Goal: Information Seeking & Learning: Learn about a topic

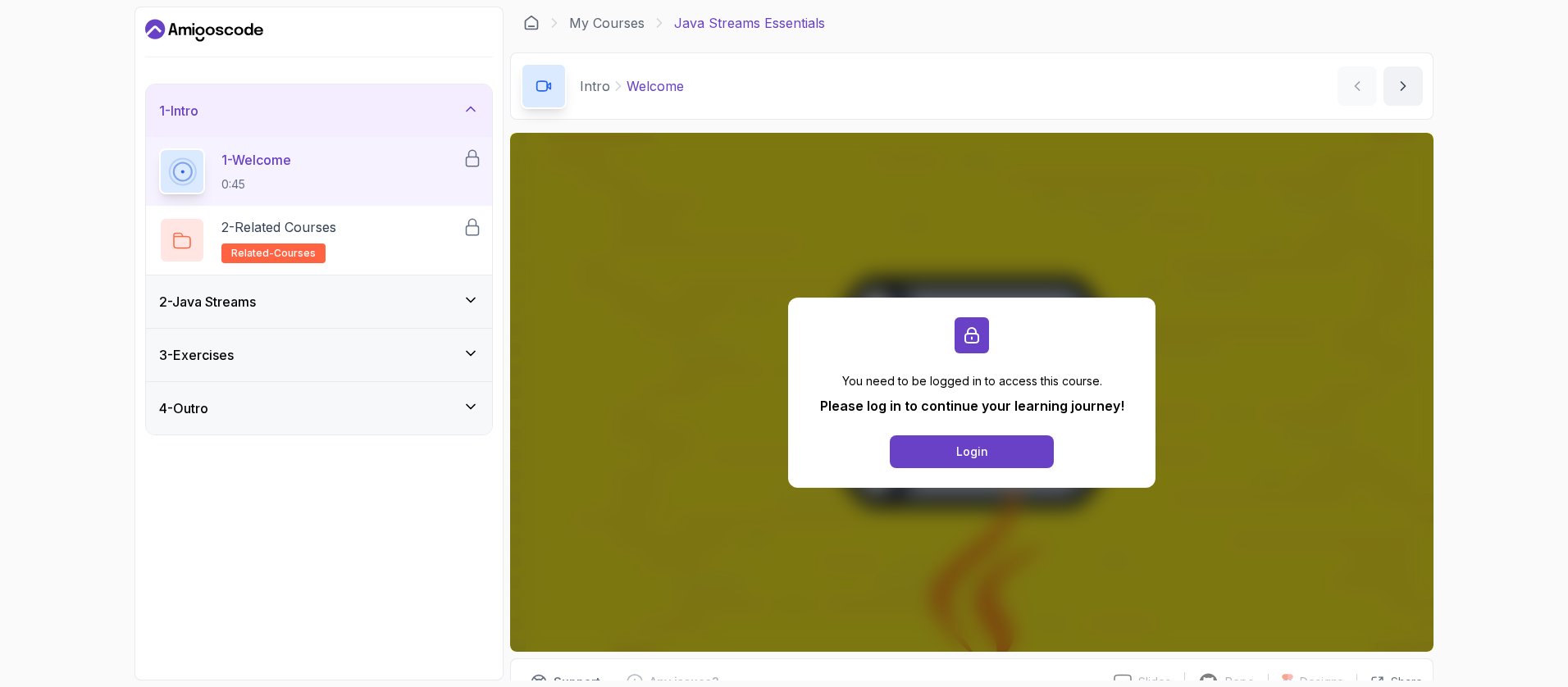
click at [1179, 276] on div "You need to be logged in to access this course. Please log in to continue your …" at bounding box center [971, 392] width 923 height 519
click at [240, 31] on icon "Dashboard" at bounding box center [204, 30] width 118 height 27
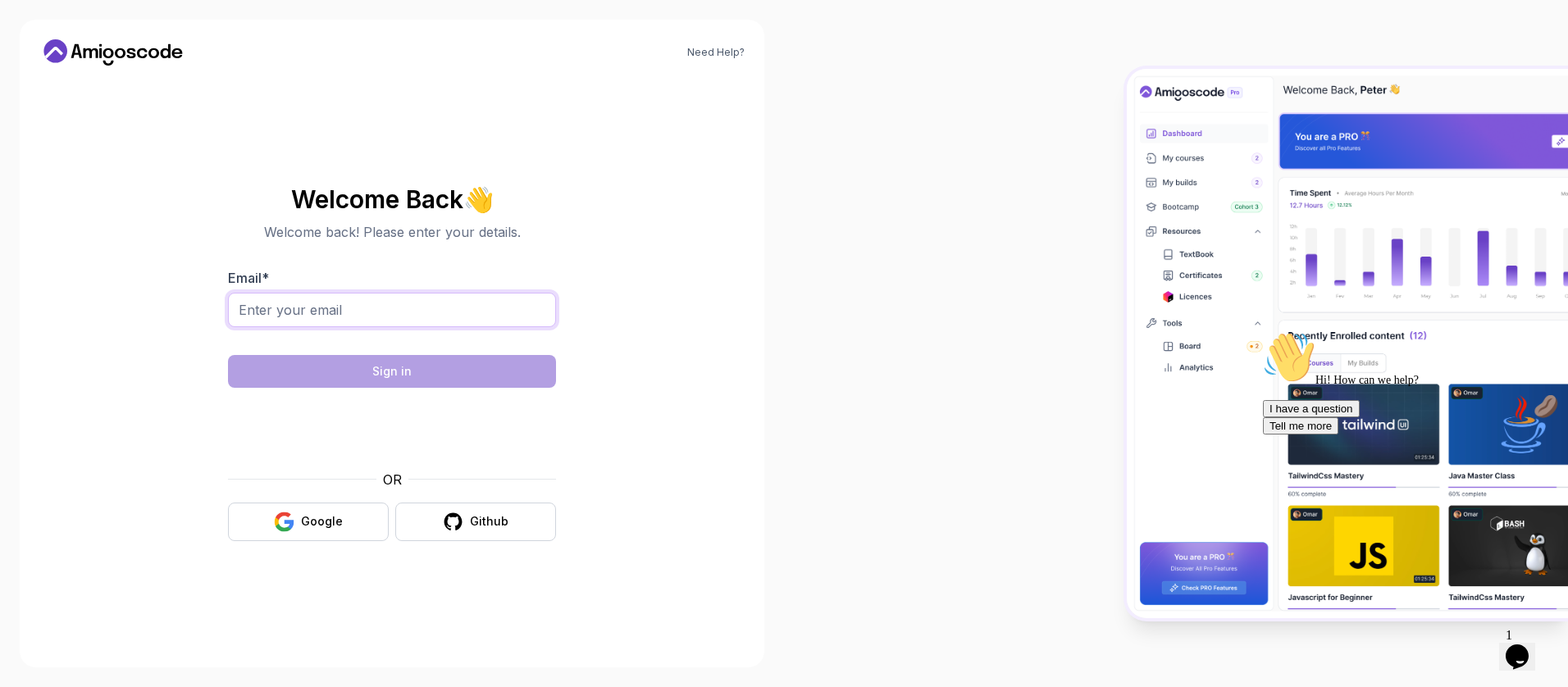
click at [408, 299] on input "Email *" at bounding box center [391, 310] width 328 height 34
click at [670, 473] on div "Need Help? Welcome Back 👋 Welcome back! Please enter your details. Email * Sign…" at bounding box center [392, 343] width 744 height 648
click at [1016, 203] on body "Need Help? Welcome Back 👋 Welcome back! Please enter your details. Email * Sign…" at bounding box center [784, 343] width 1568 height 687
click at [394, 324] on input "Email *" at bounding box center [391, 310] width 328 height 34
type input "apriyandrokusumo@gmail.com"
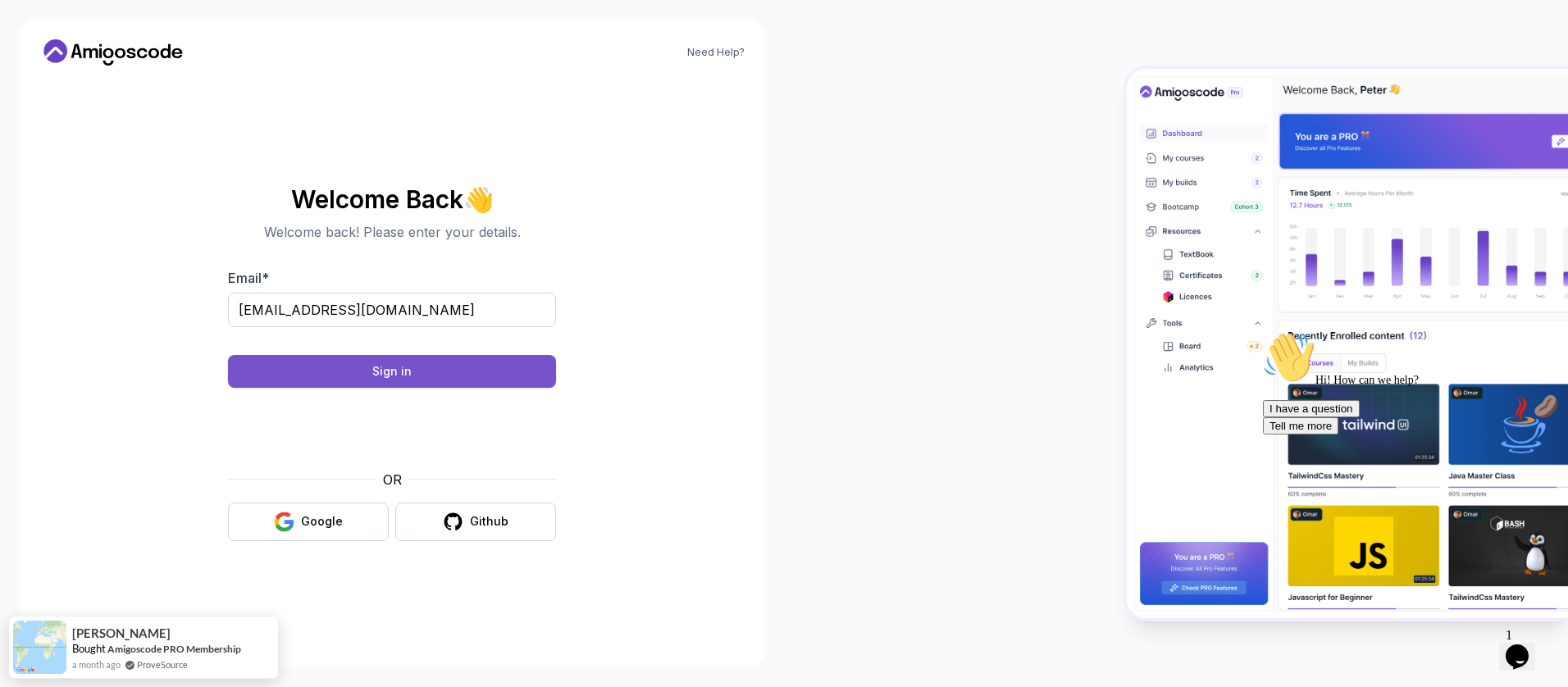
click at [388, 383] on button "Sign in" at bounding box center [391, 371] width 328 height 33
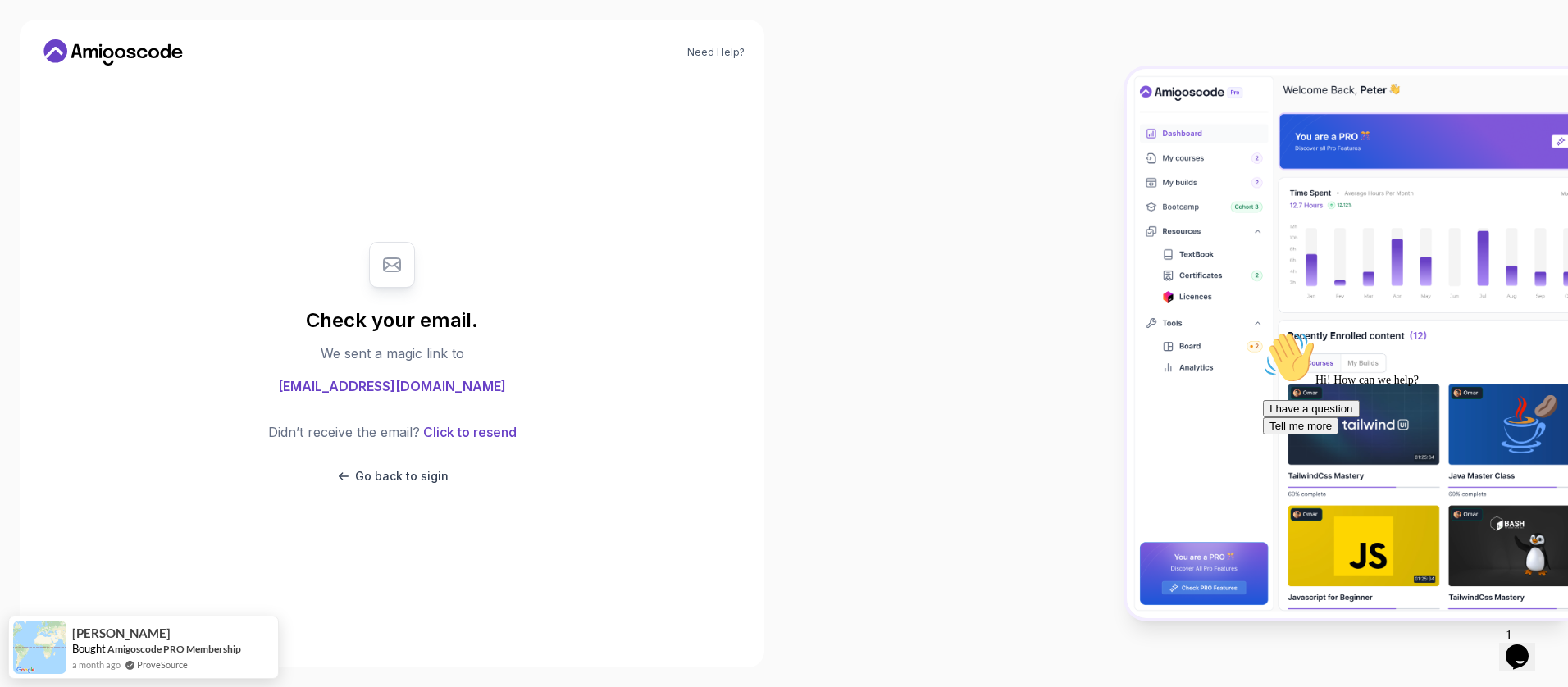
click at [995, 309] on div at bounding box center [1175, 343] width 784 height 687
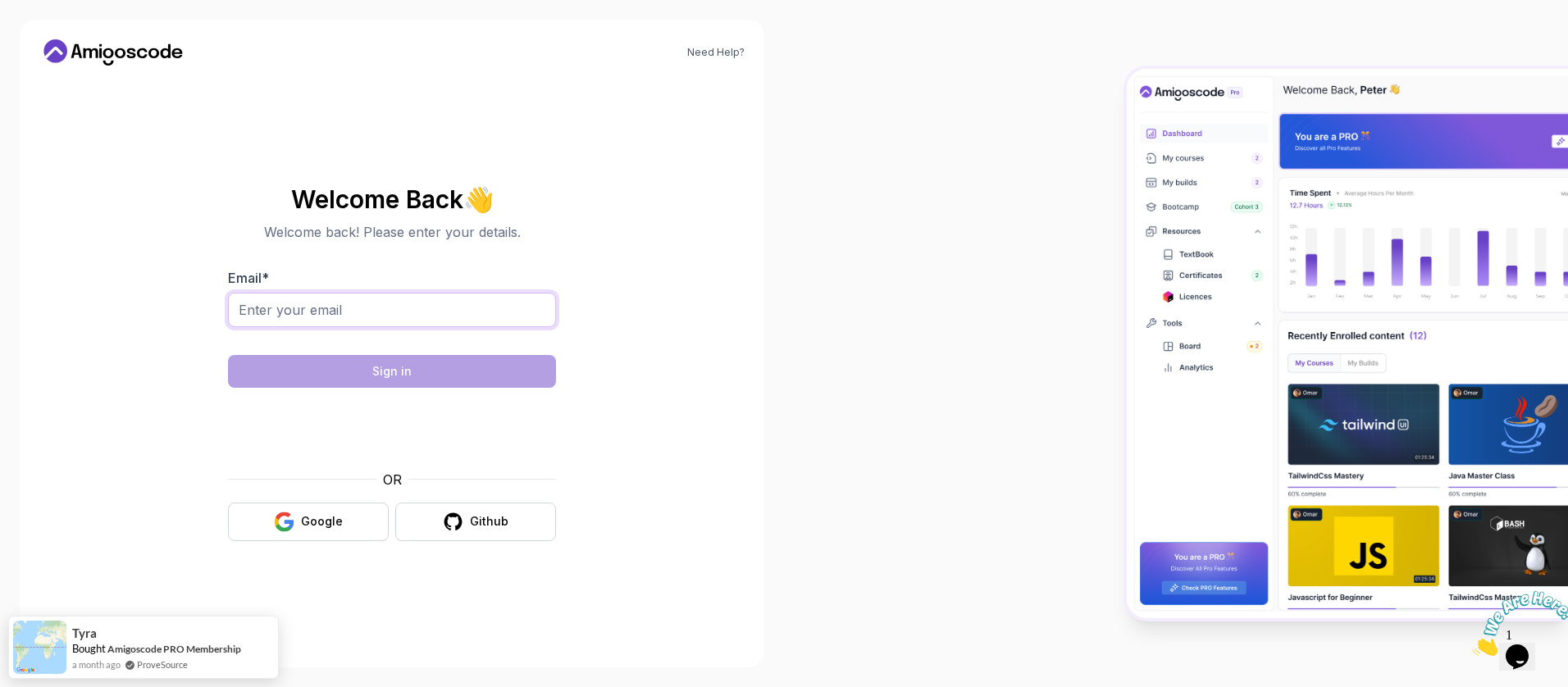
click at [281, 311] on input "Email *" at bounding box center [391, 310] width 328 height 34
click at [779, 381] on div "Need Help? Welcome Back 👋 Welcome back! Please enter your details. Email * Sign…" at bounding box center [392, 343] width 784 height 687
click at [435, 320] on input "Email *" at bounding box center [391, 310] width 328 height 34
type input "apriyandrokusumo@gmail.com"
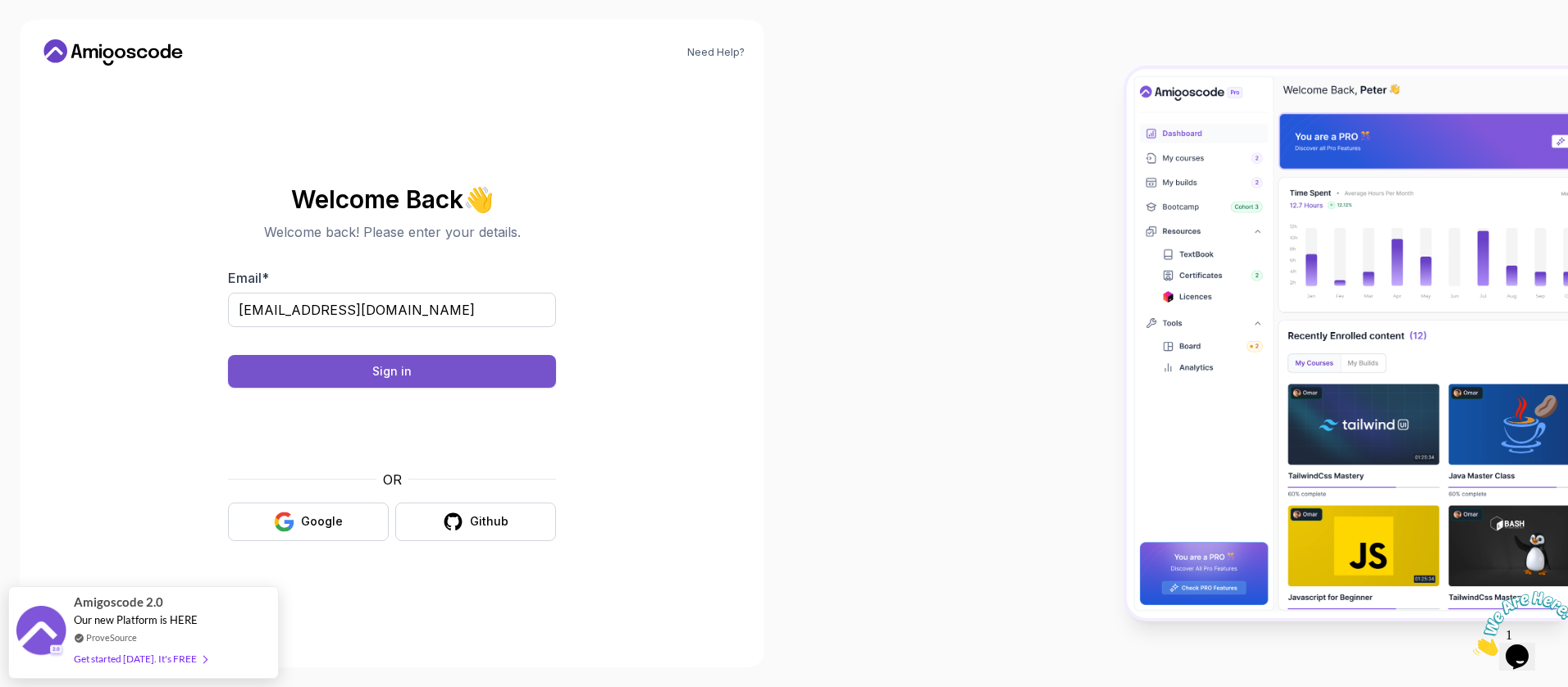
click at [530, 370] on button "Sign in" at bounding box center [391, 371] width 328 height 33
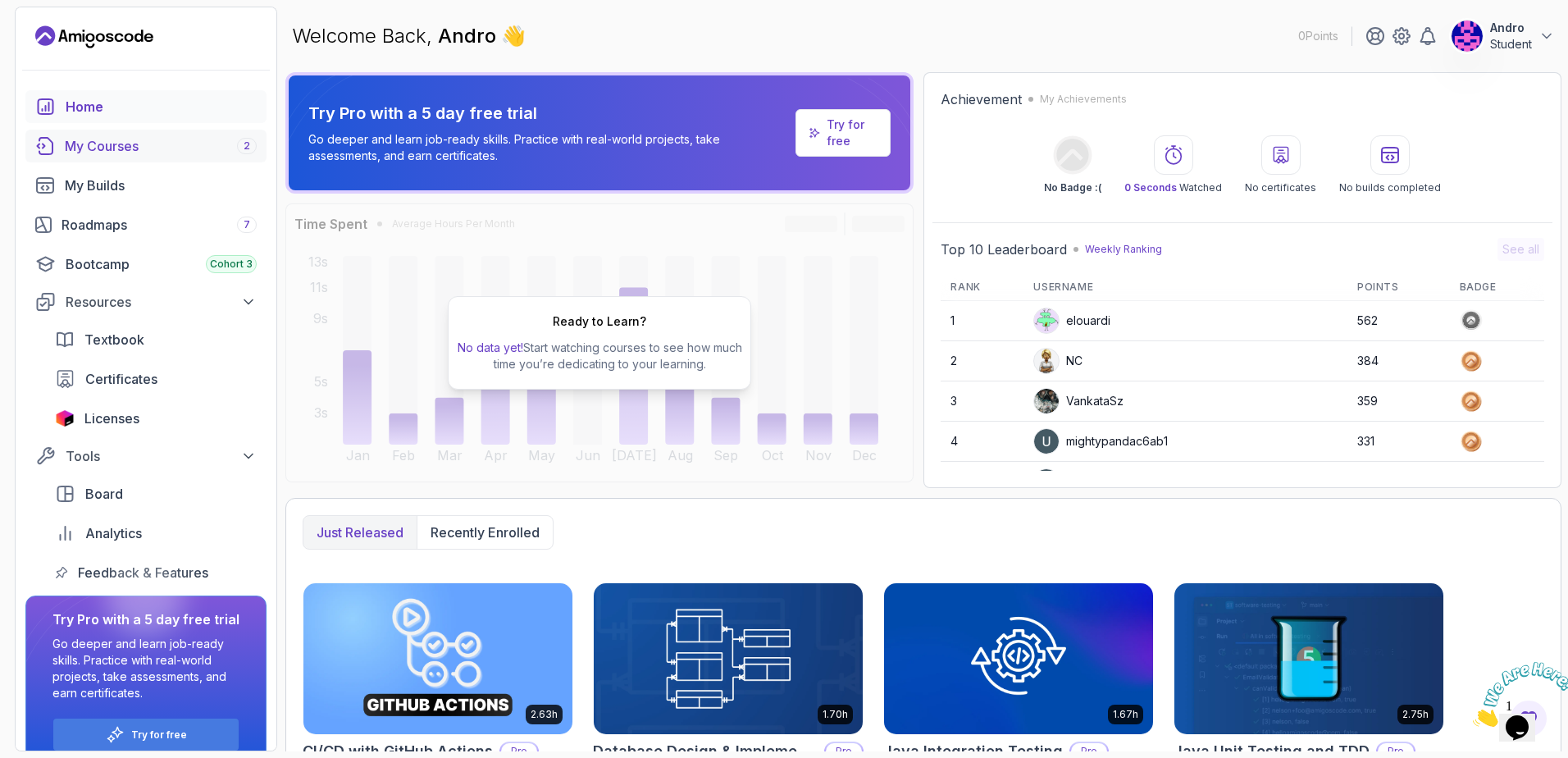
click at [164, 153] on div "My Courses 2" at bounding box center [161, 145] width 192 height 20
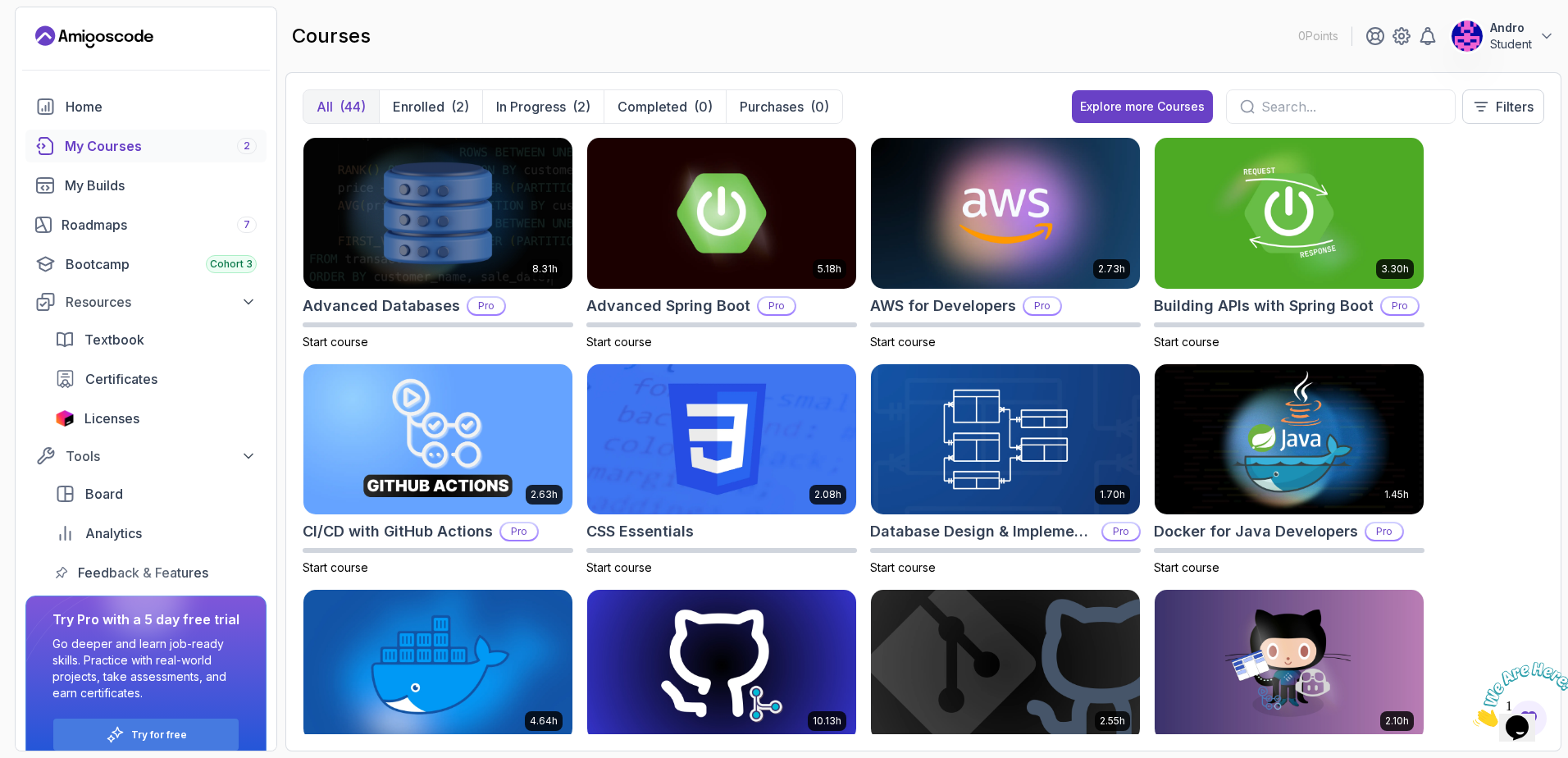
click at [436, 87] on div "All (44) Enrolled (2) In Progress (2) Completed (0) Purchases (0) Explore more …" at bounding box center [923, 412] width 1275 height 679
click at [438, 112] on p "Enrolled" at bounding box center [418, 106] width 51 height 20
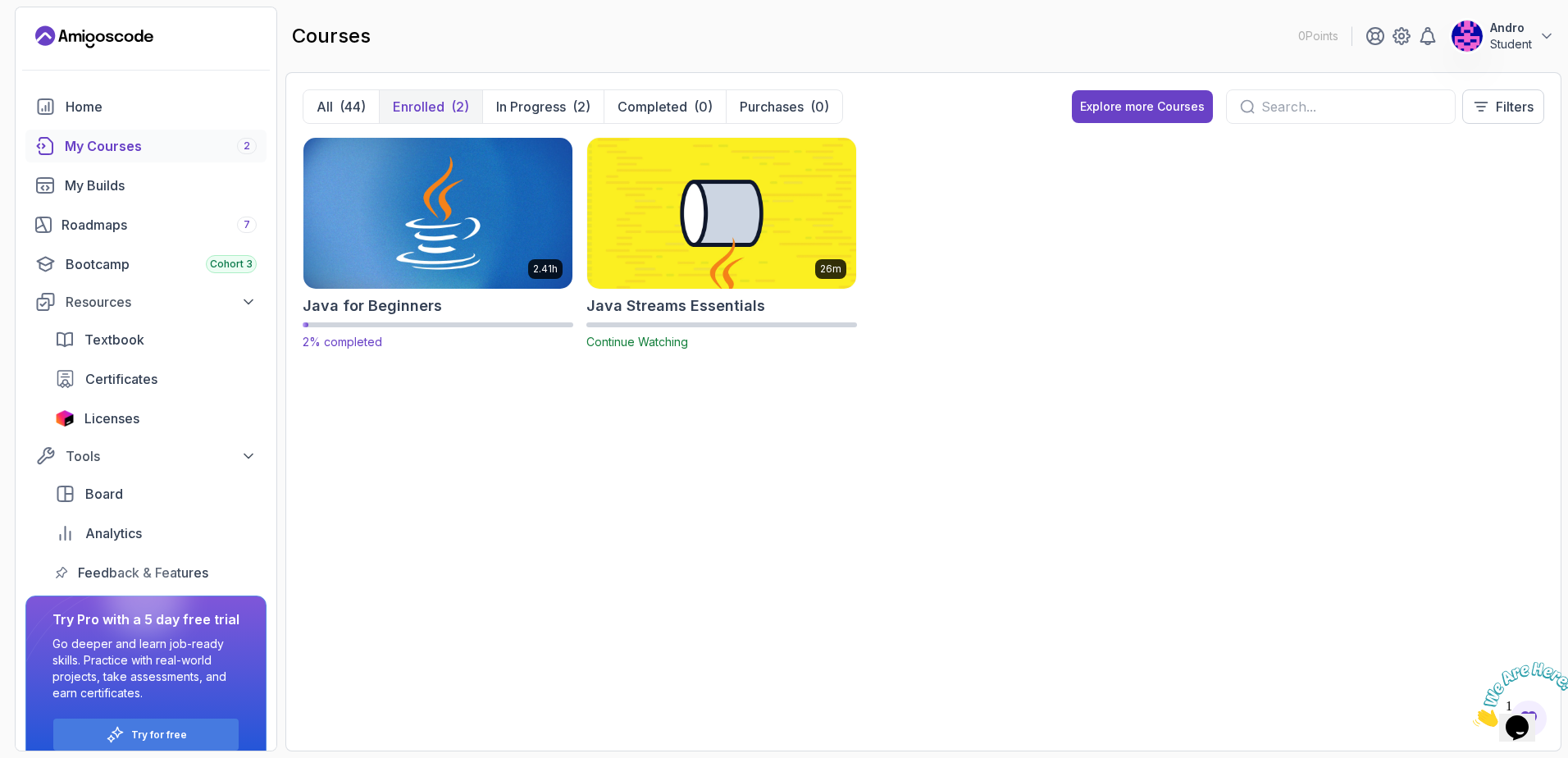
click at [485, 247] on img at bounding box center [438, 212] width 282 height 158
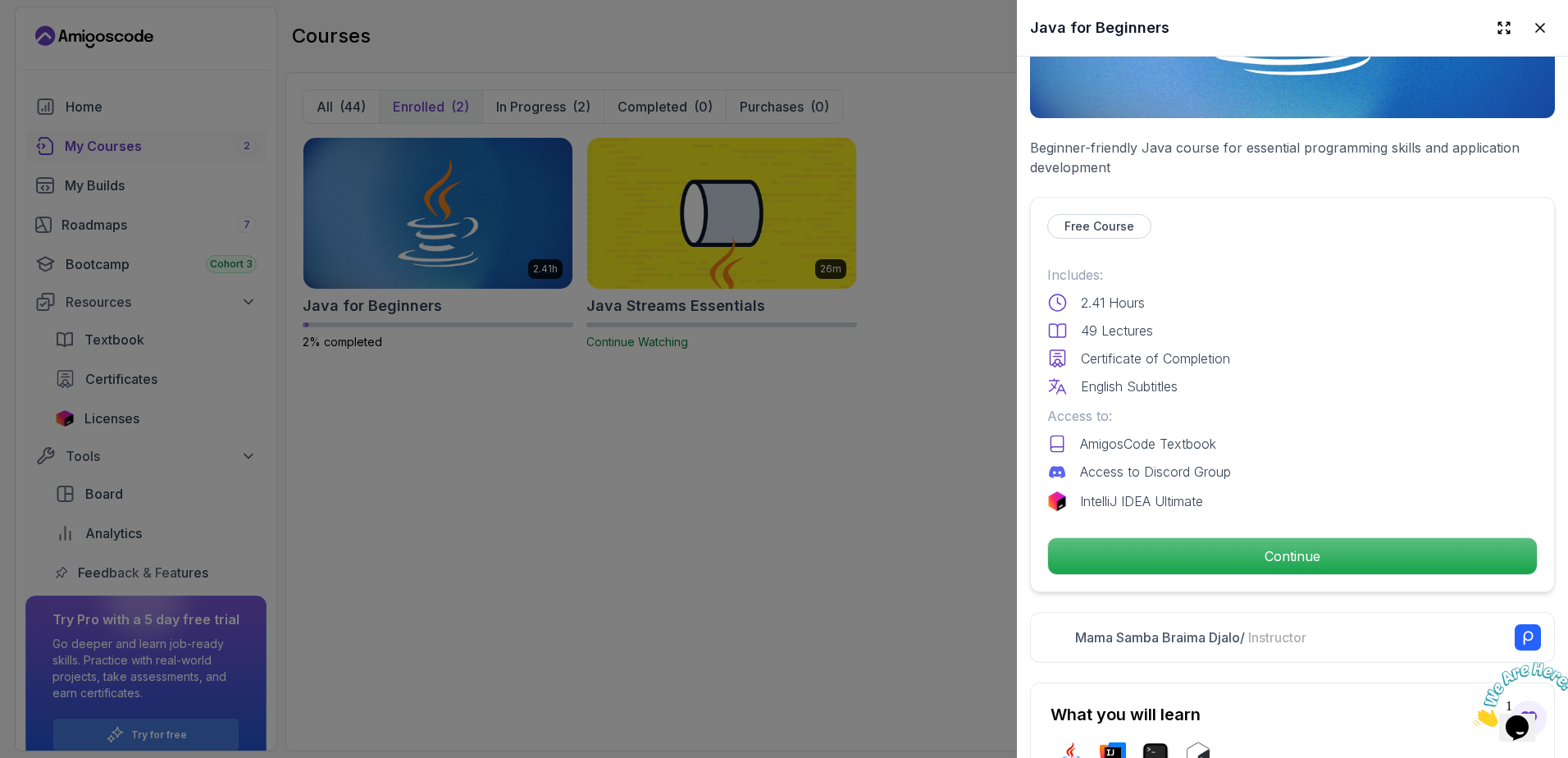
scroll to position [492, 0]
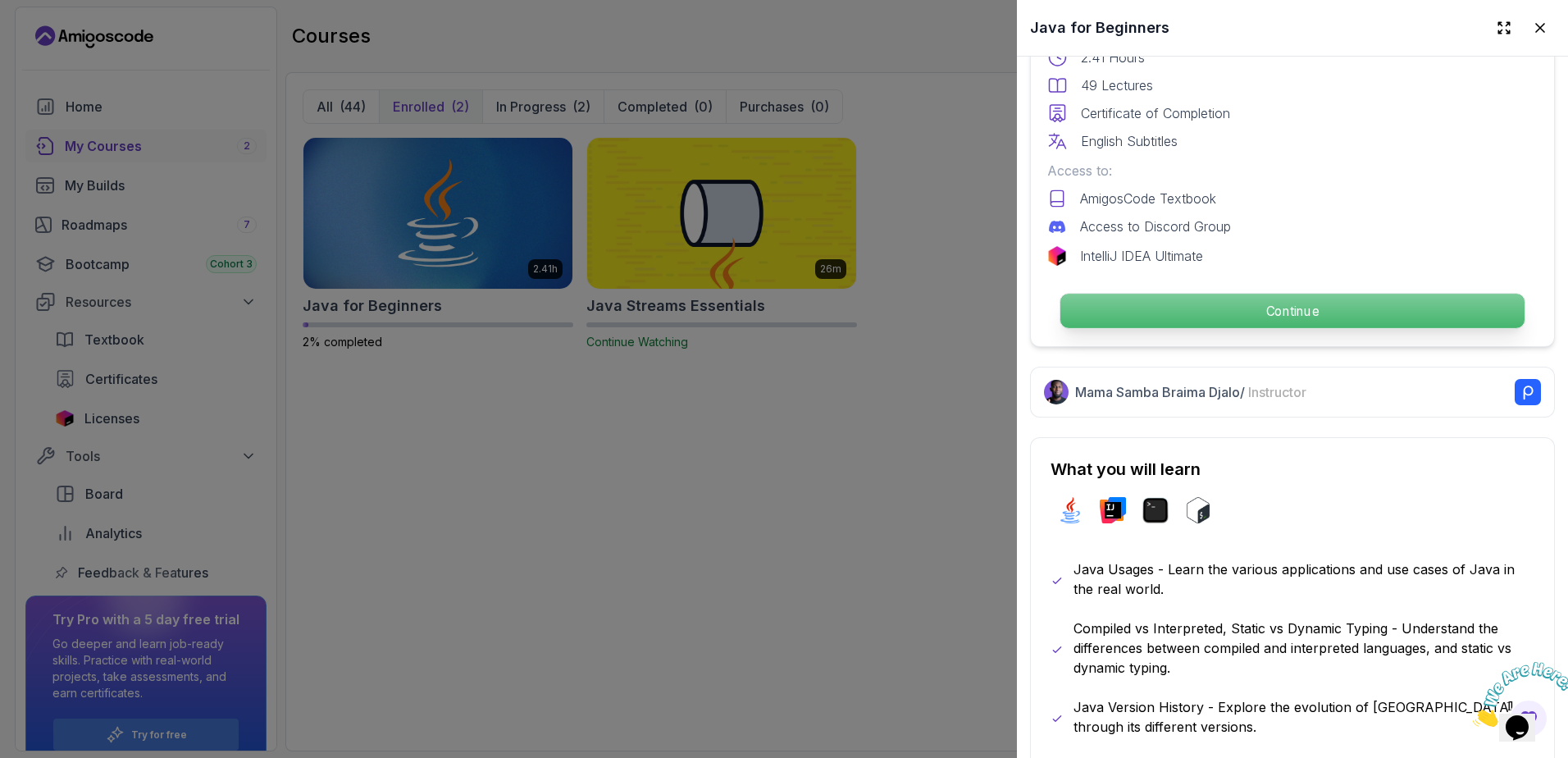
click at [1311, 308] on p "Continue" at bounding box center [1292, 311] width 464 height 34
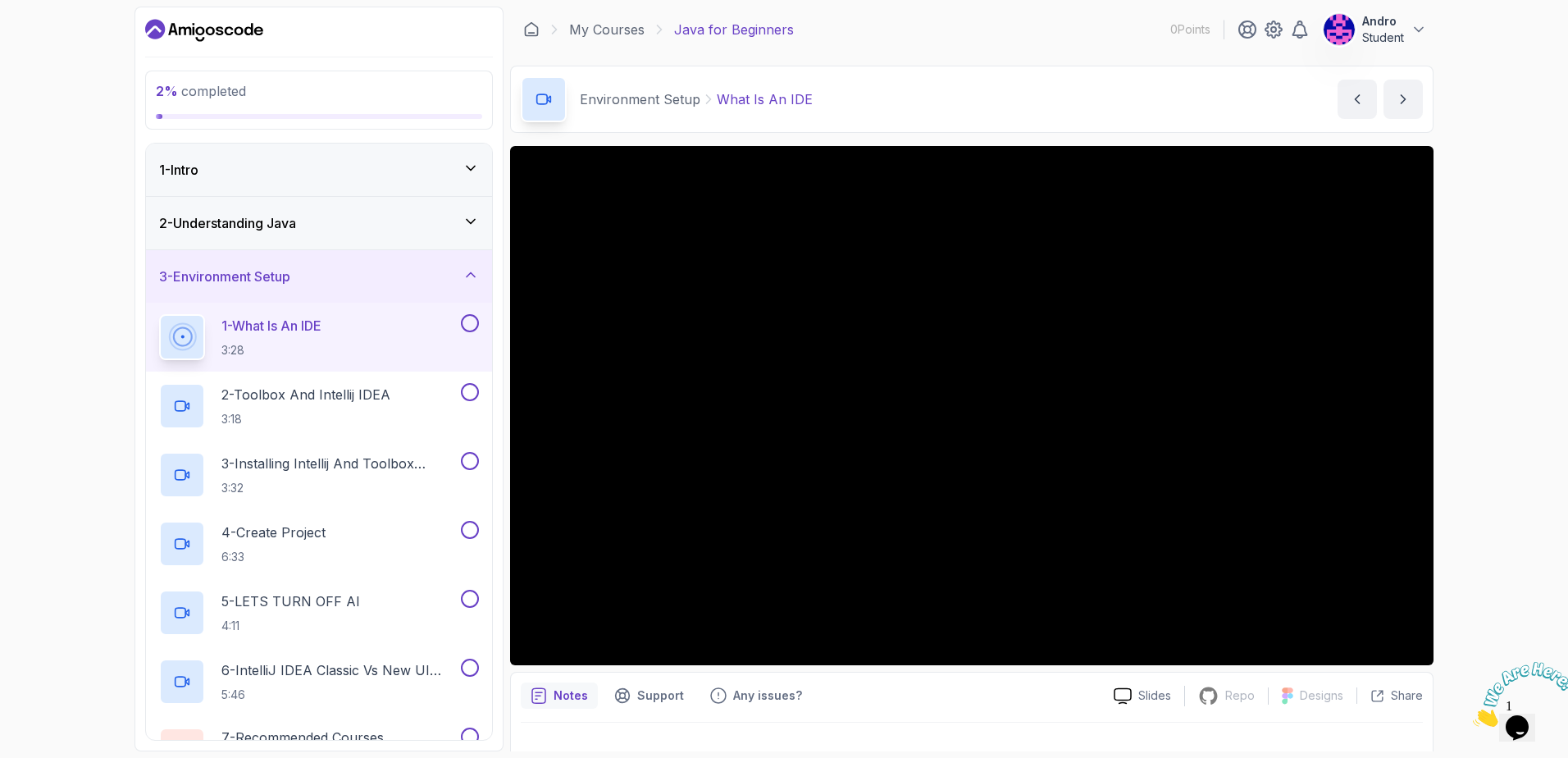
click at [644, 398] on div at bounding box center [971, 406] width 923 height 519
click at [337, 234] on div "2 - Understanding Java" at bounding box center [319, 222] width 346 height 52
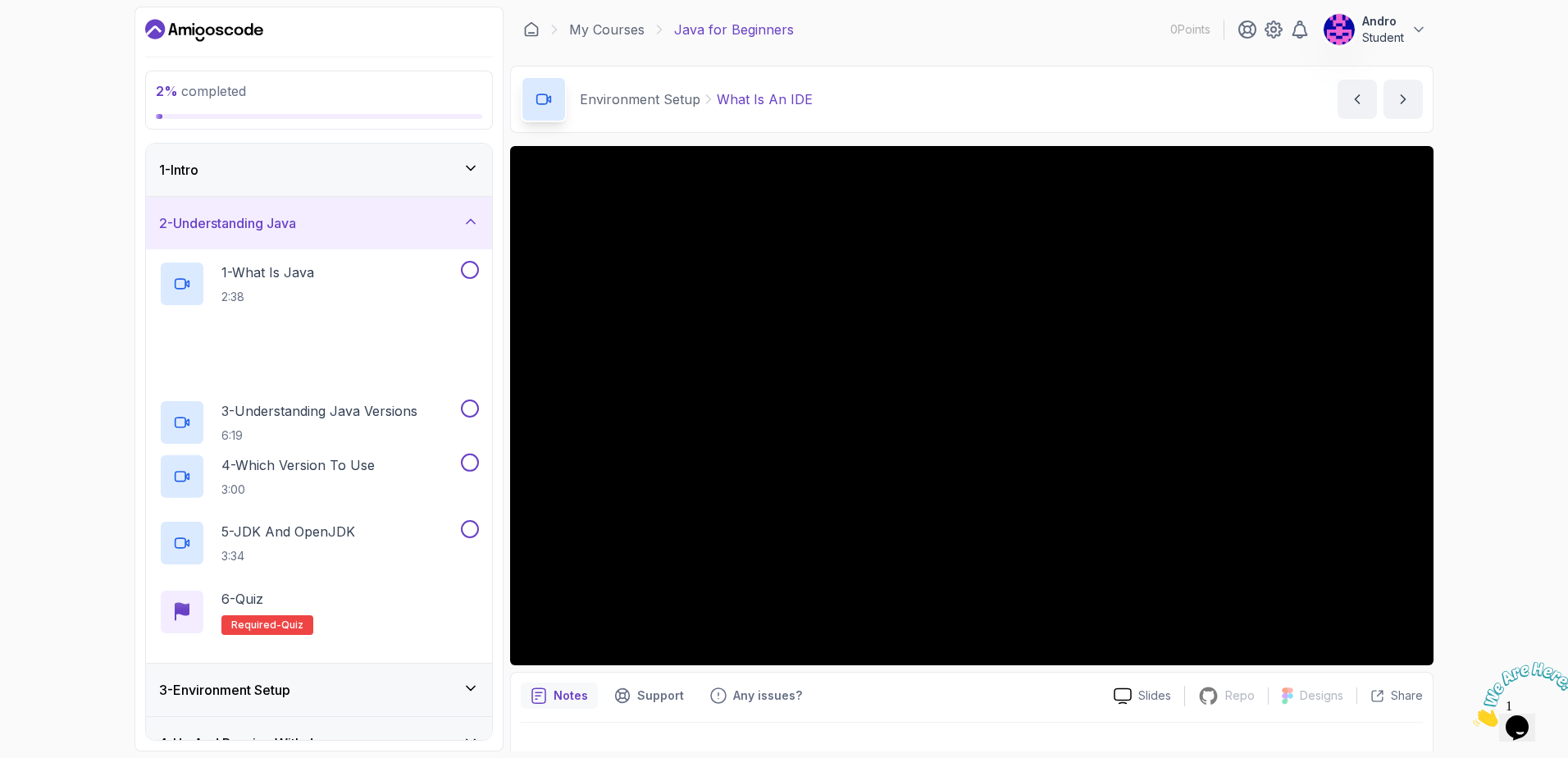
click at [344, 170] on div "1 - Intro" at bounding box center [319, 169] width 320 height 20
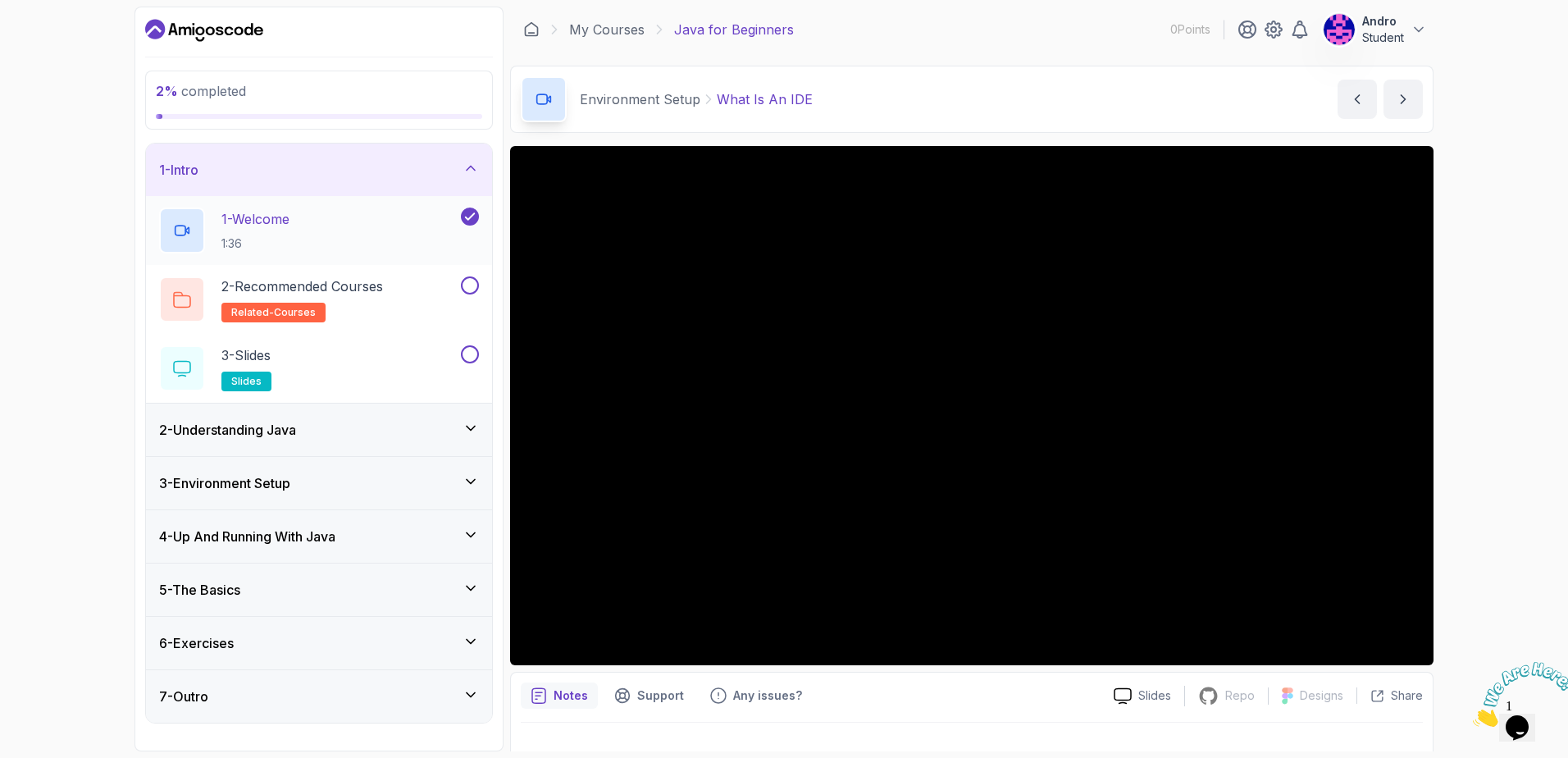
click at [336, 230] on div "1 - Welcome 1:36" at bounding box center [308, 230] width 299 height 46
drag, startPoint x: 825, startPoint y: 382, endPoint x: 819, endPoint y: 333, distance: 49.4
click at [819, 333] on div at bounding box center [971, 406] width 923 height 519
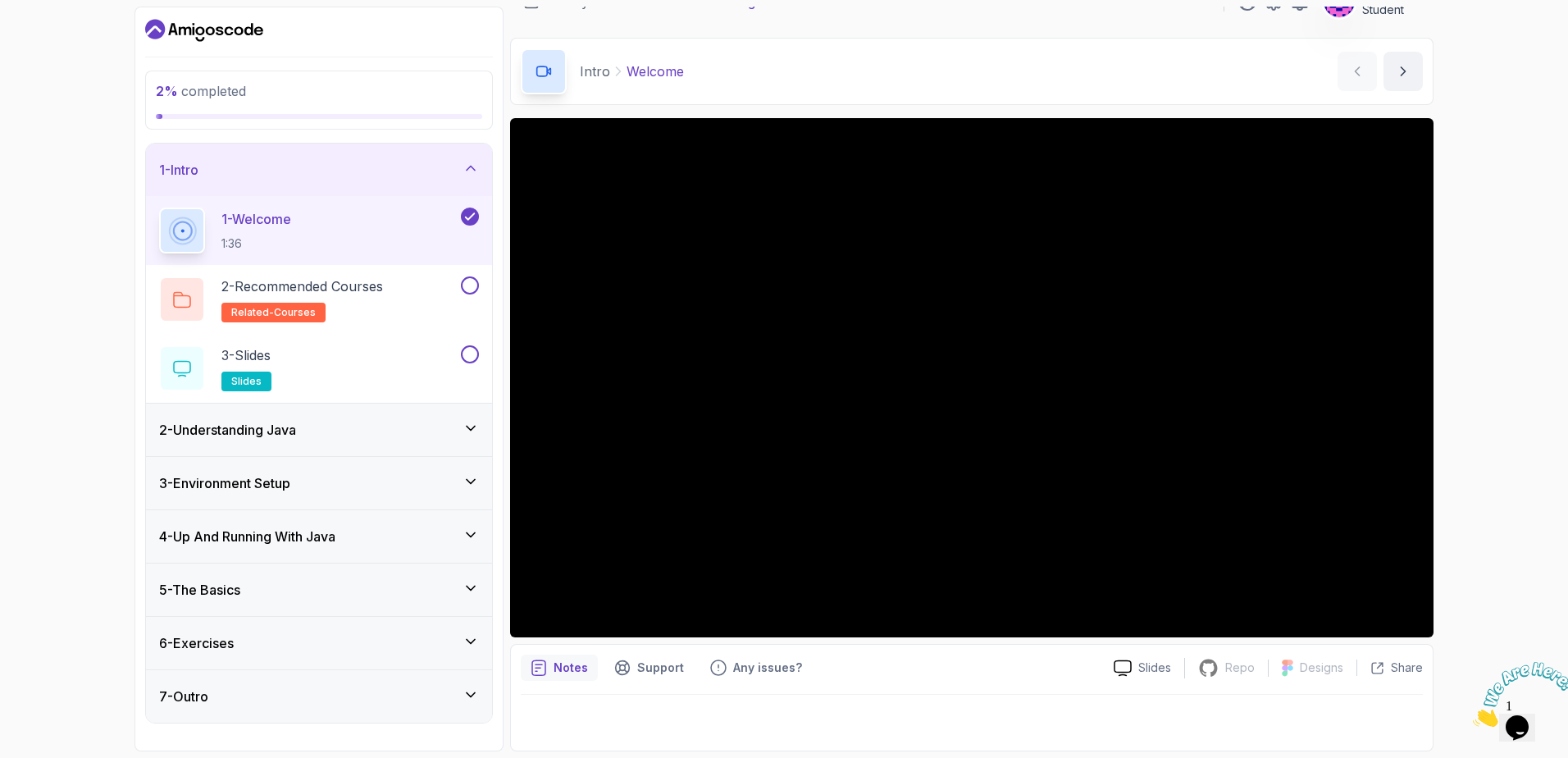
click at [1472, 715] on icon "Close" at bounding box center [1472, 722] width 0 height 14
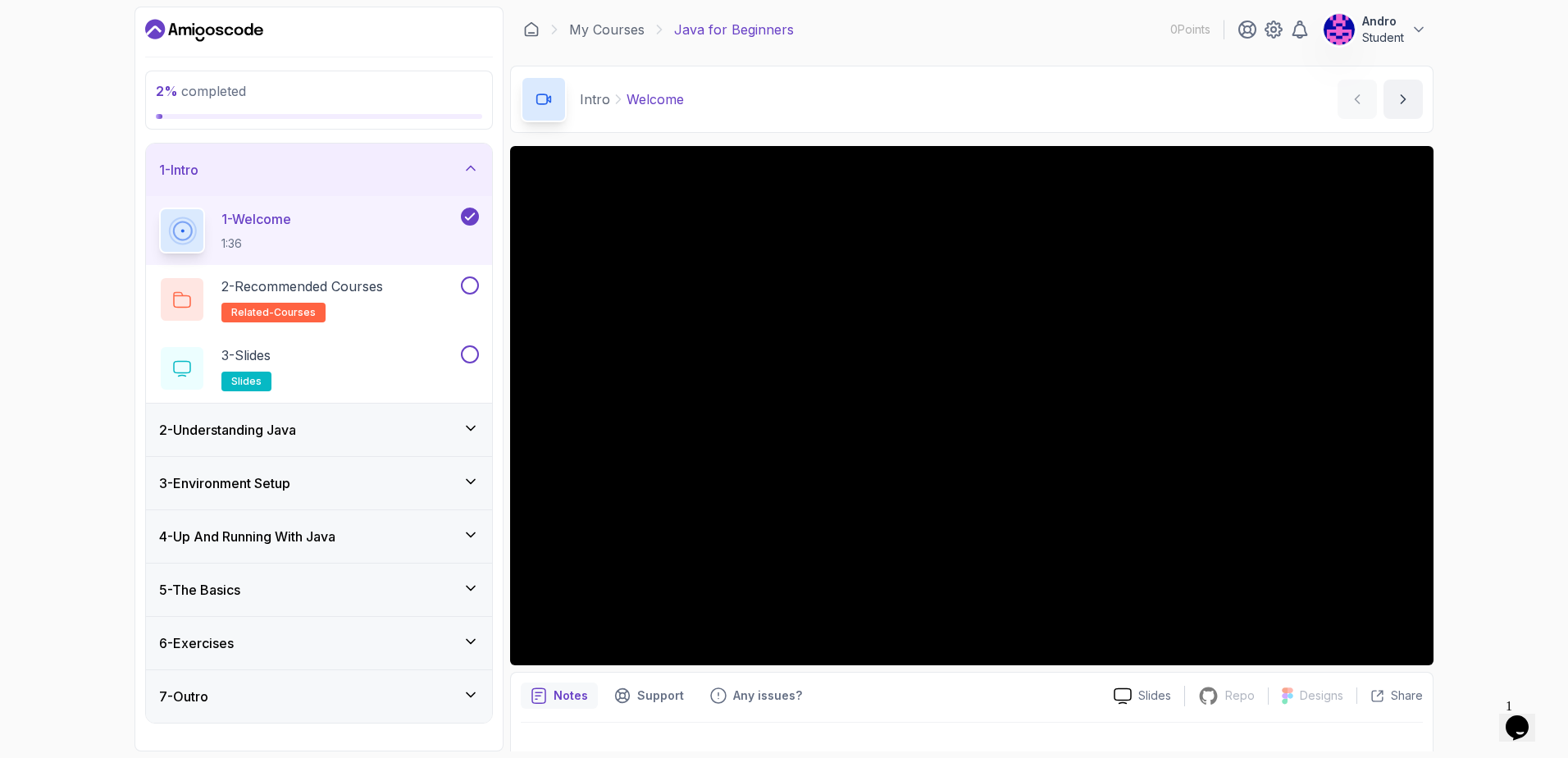
click at [405, 643] on div "6 - Exercises" at bounding box center [319, 643] width 320 height 20
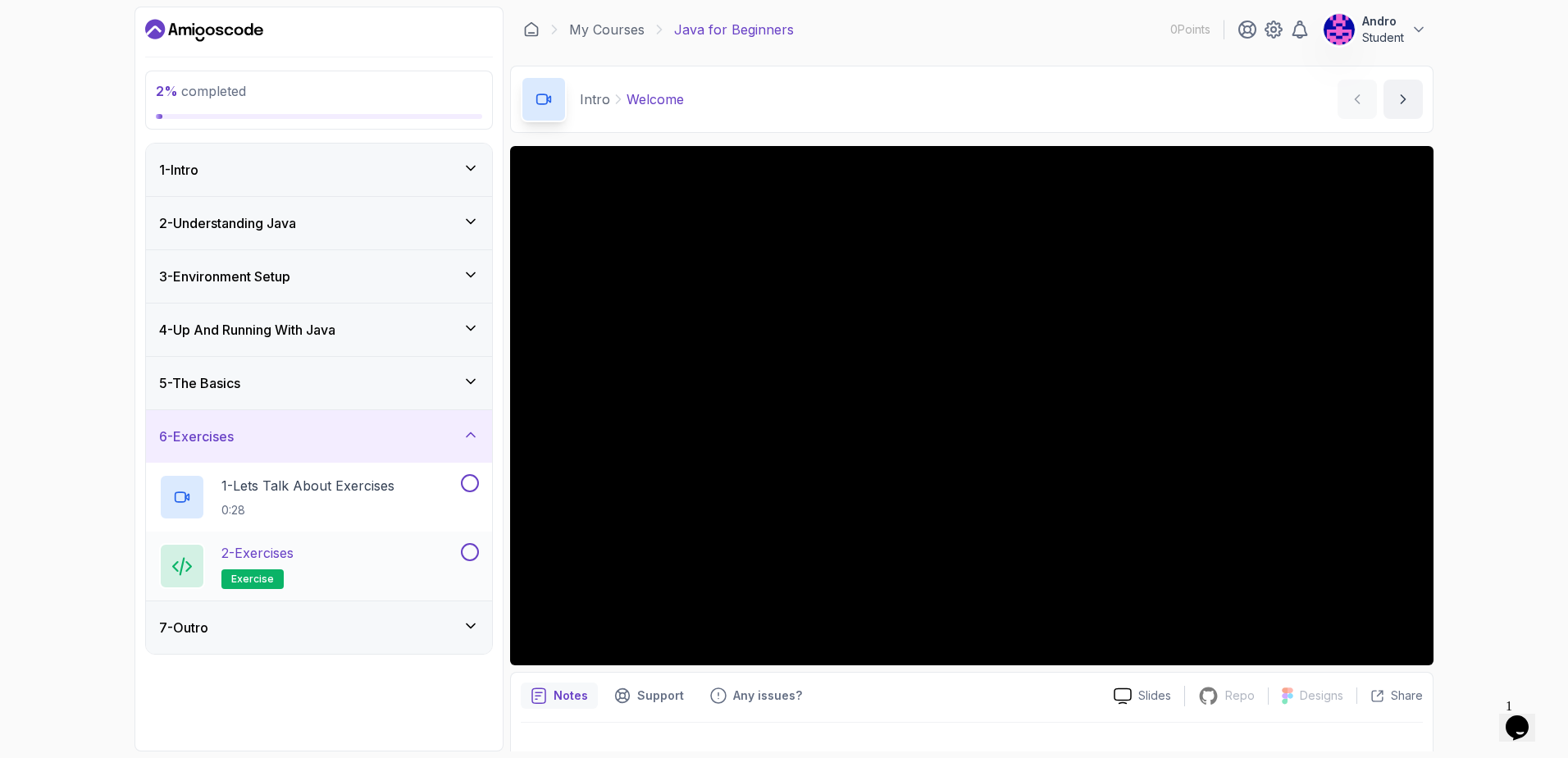
click at [376, 536] on div "2 - Exercises exercise" at bounding box center [319, 566] width 346 height 69
click at [377, 494] on p "1 - Lets Talk About Exercises" at bounding box center [308, 485] width 173 height 20
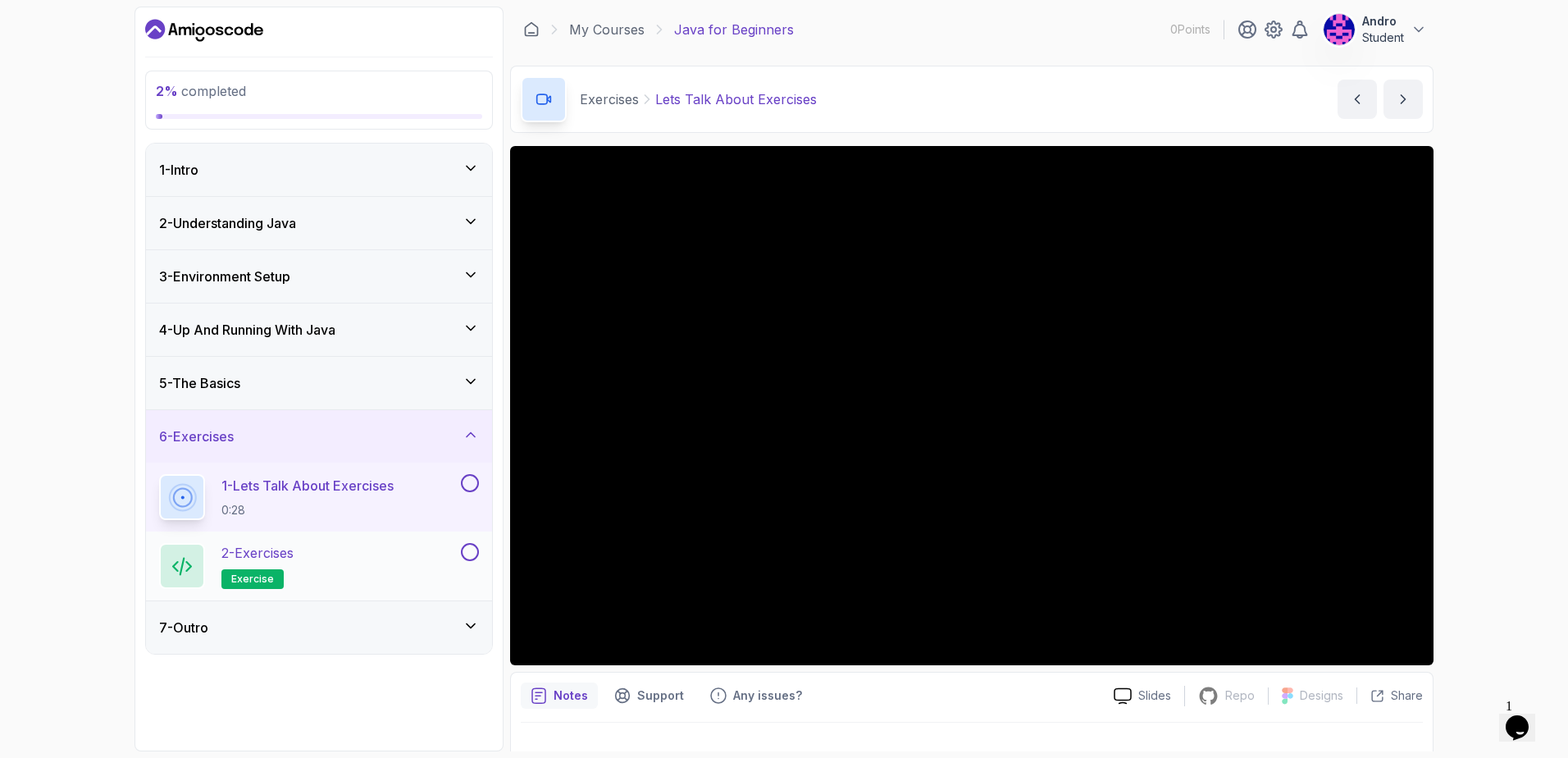
click at [368, 571] on div "2 - Exercises exercise" at bounding box center [308, 566] width 299 height 46
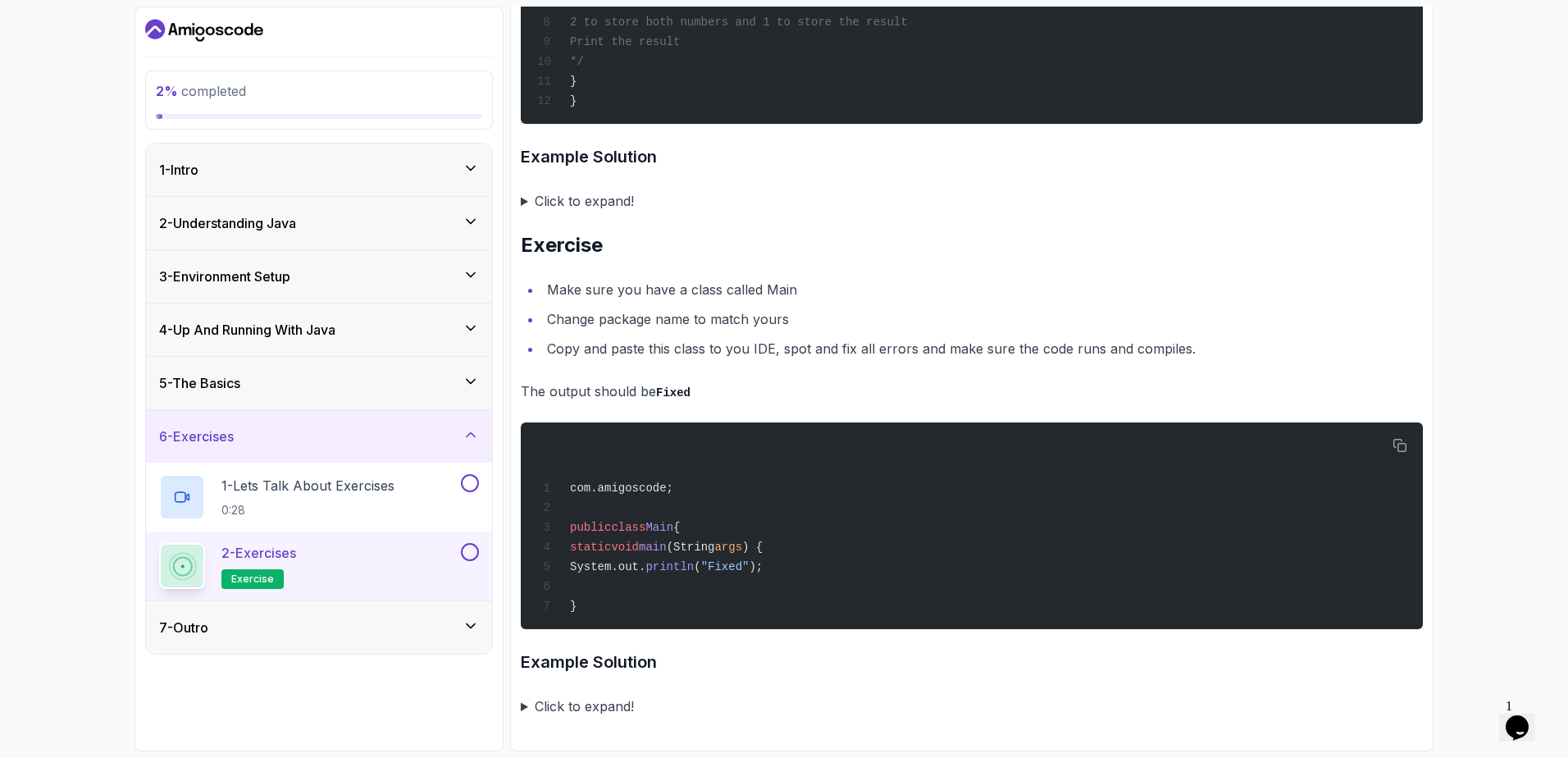
scroll to position [3296, 0]
click at [347, 642] on div "7 - Outro" at bounding box center [319, 627] width 346 height 52
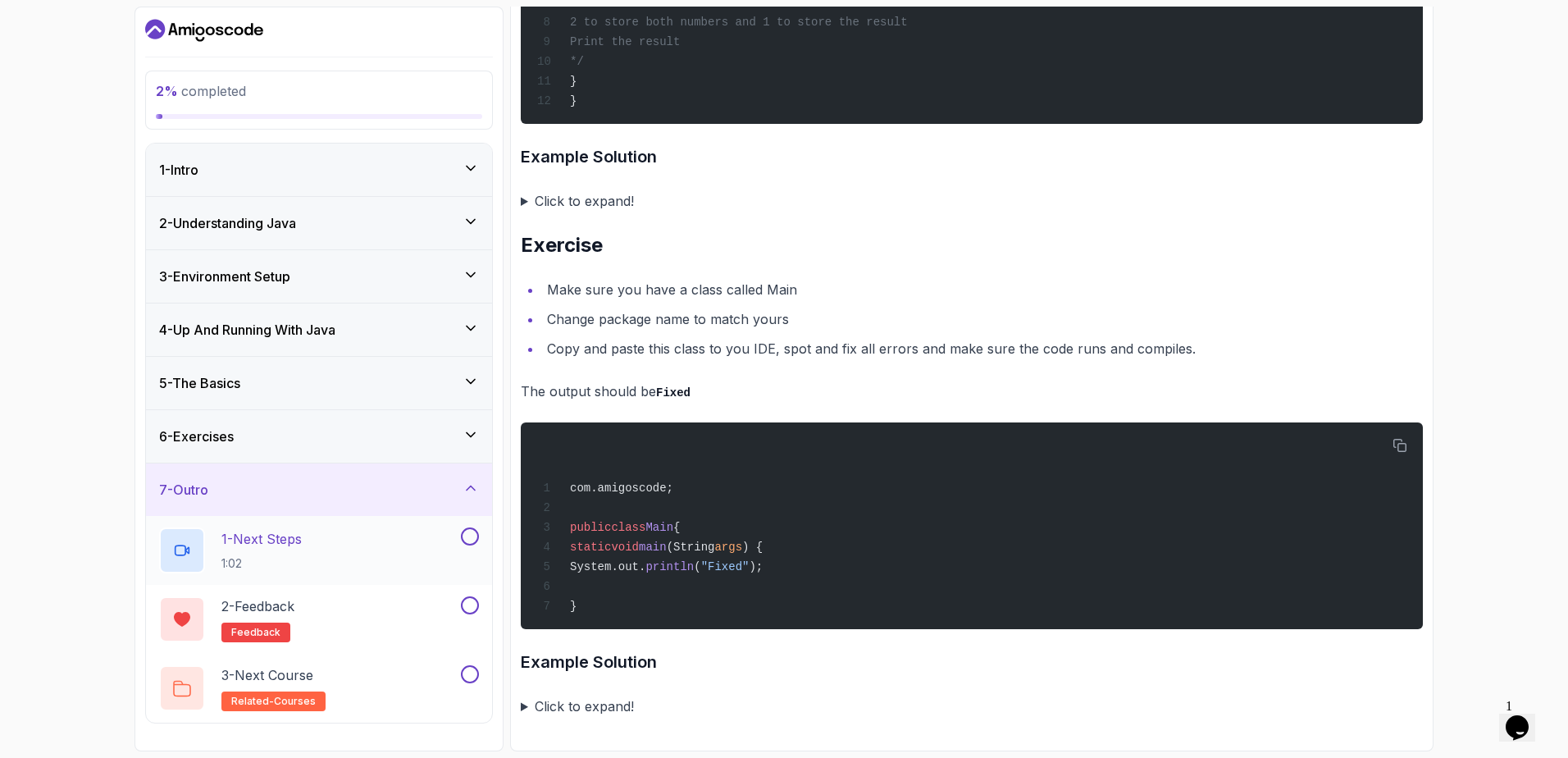
click at [354, 563] on div "1 - Next Steps 1:02" at bounding box center [308, 550] width 299 height 46
